Goal: Information Seeking & Learning: Learn about a topic

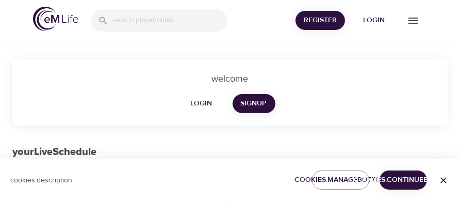
click at [206, 100] on span "login" at bounding box center [201, 103] width 25 height 13
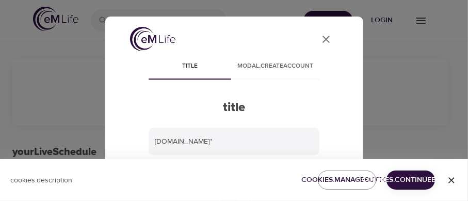
type input "[PERSON_NAME][EMAIL_ADDRESS][DOMAIN_NAME]"
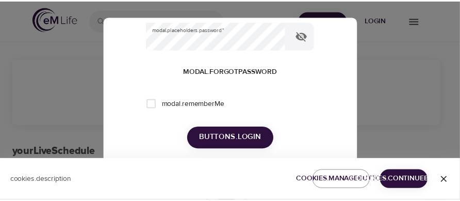
scroll to position [154, 0]
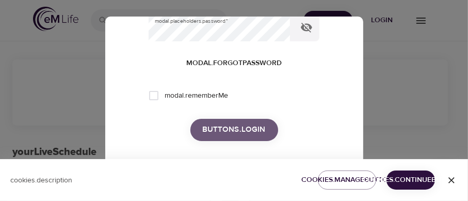
click at [245, 135] on span "buttons.login" at bounding box center [234, 129] width 63 height 13
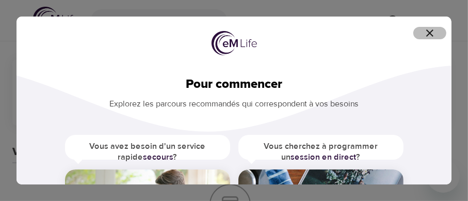
click at [429, 29] on icon "button" at bounding box center [430, 33] width 12 height 12
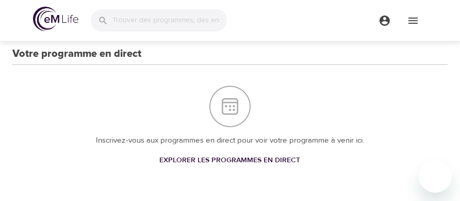
scroll to position [0, 0]
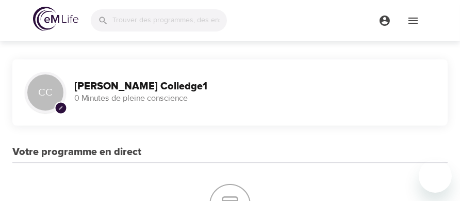
drag, startPoint x: 464, startPoint y: 14, endPoint x: 467, endPoint y: -10, distance: 24.4
click at [416, 21] on icon "menu" at bounding box center [413, 21] width 9 height 6
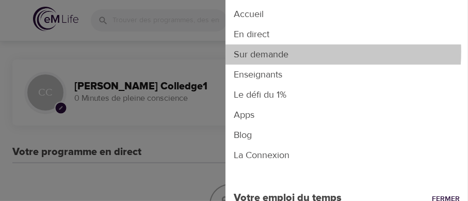
click at [271, 52] on li "Sur demande" at bounding box center [346, 54] width 243 height 20
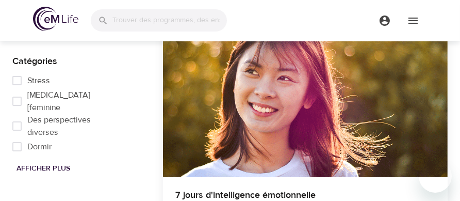
scroll to position [8, 0]
